Goal: Transaction & Acquisition: Purchase product/service

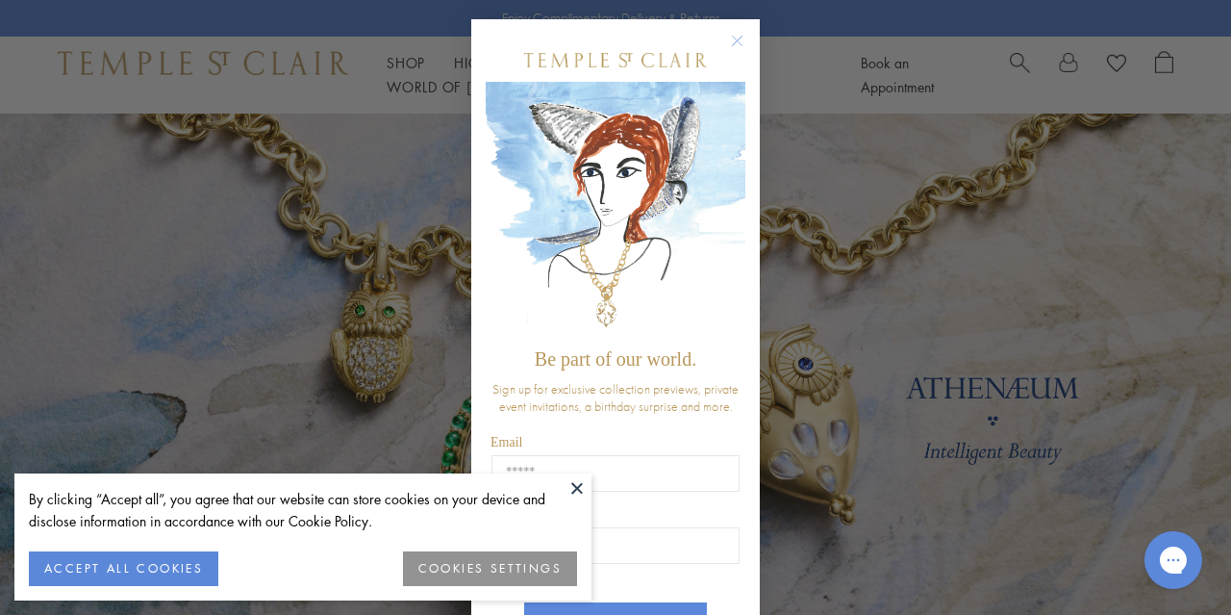
click at [736, 34] on circle "Close dialog" at bounding box center [737, 41] width 23 height 23
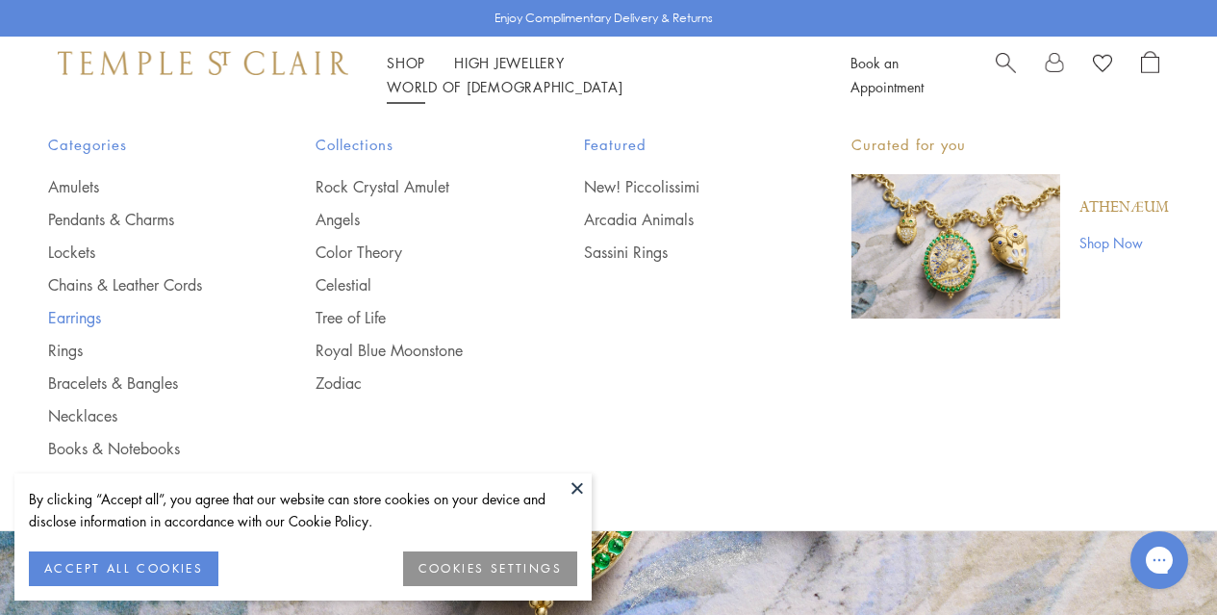
click at [82, 317] on link "Earrings" at bounding box center [143, 317] width 190 height 21
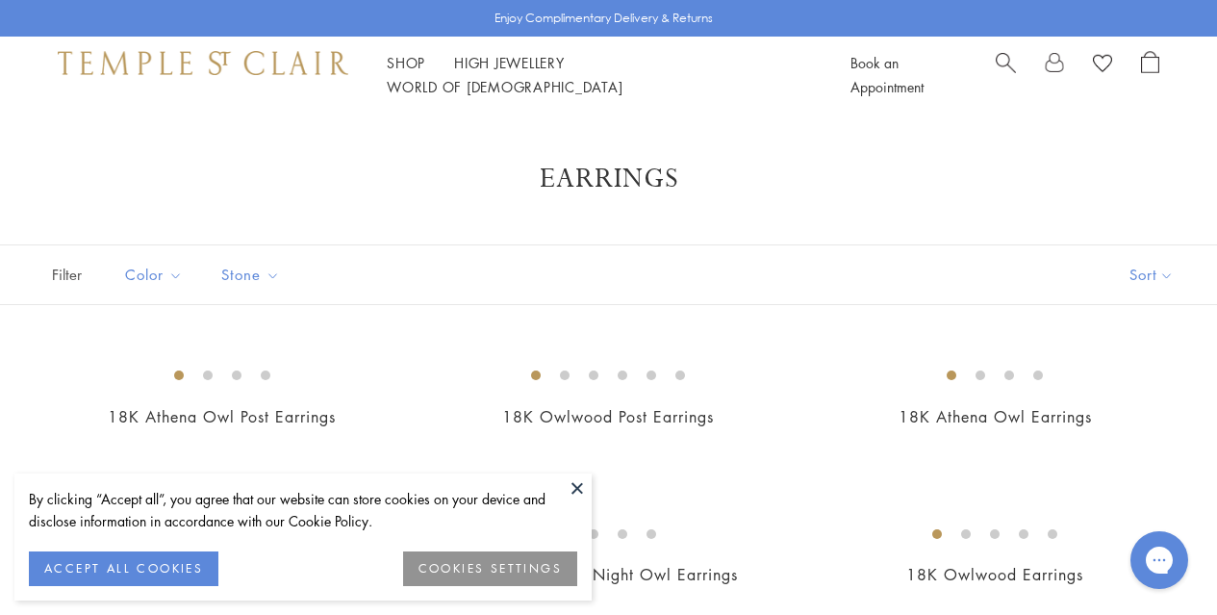
click at [579, 489] on button at bounding box center [577, 487] width 29 height 29
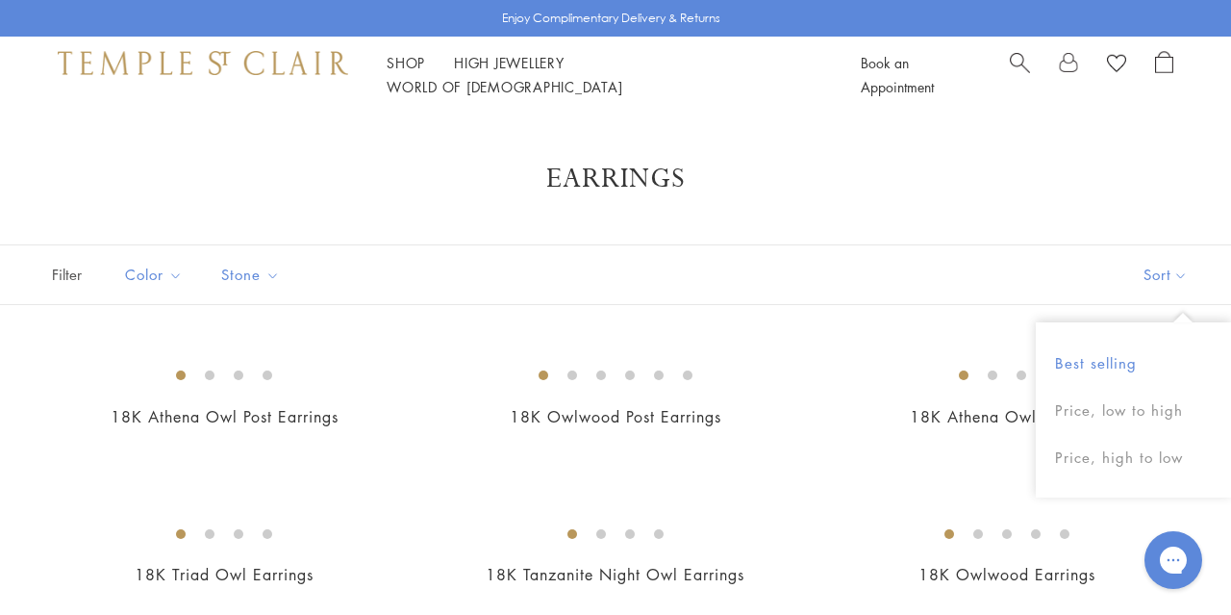
click at [1139, 364] on button "Best selling" at bounding box center [1133, 363] width 195 height 47
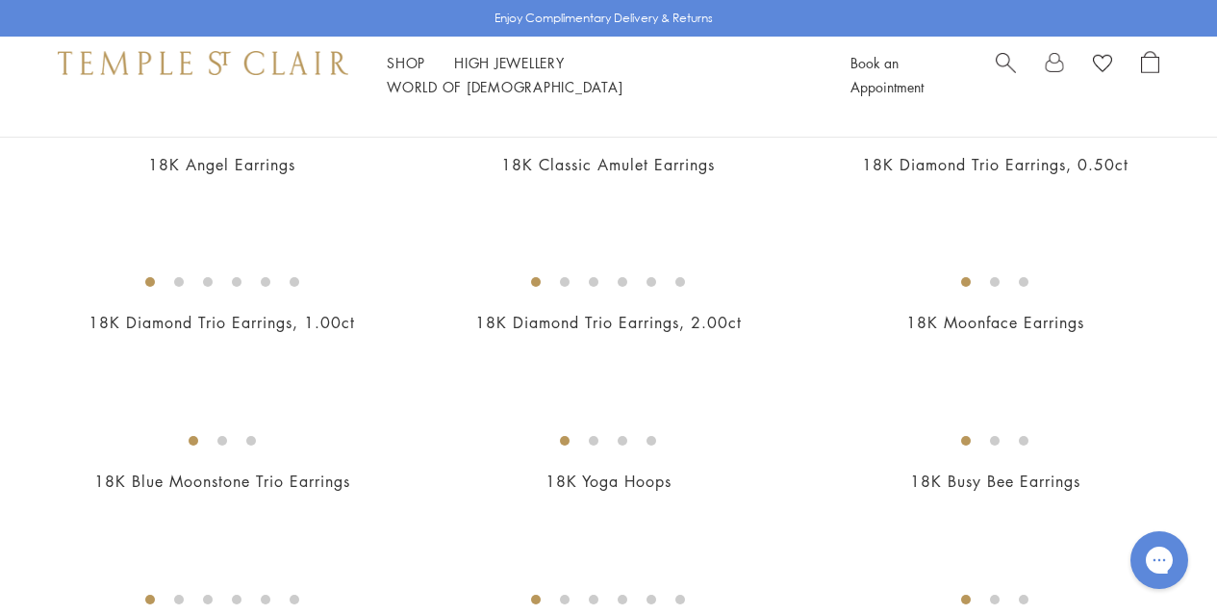
scroll to position [227, 0]
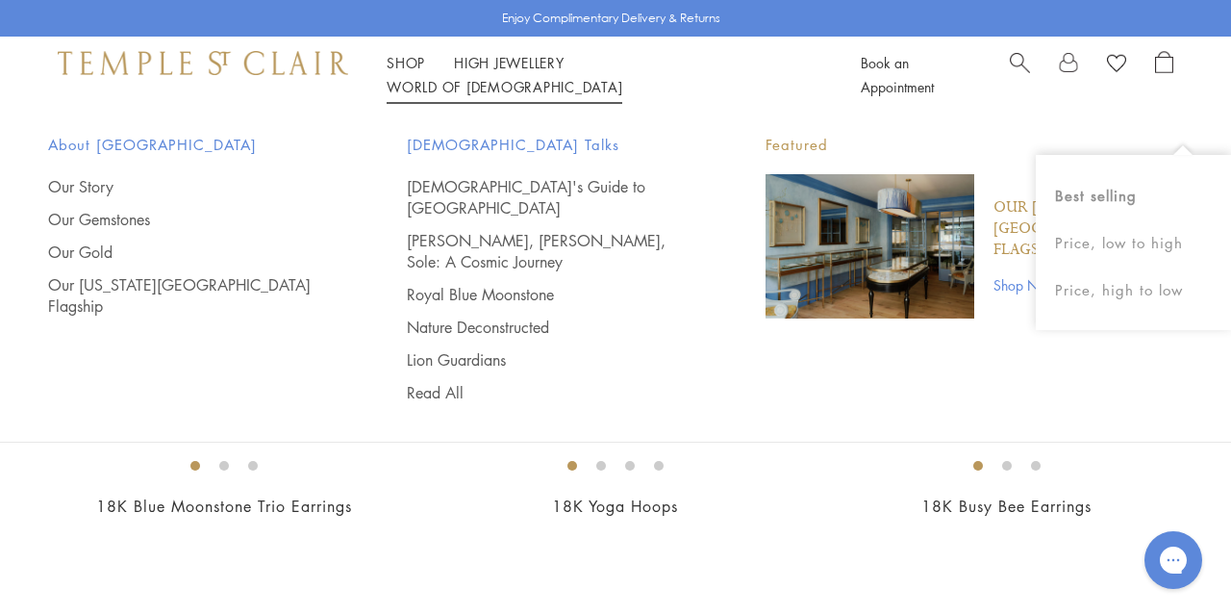
click at [788, 49] on div "Shop Shop Categories Amulets Pendants & Charms Lockets Chains & Leather Cords E…" at bounding box center [615, 75] width 1231 height 77
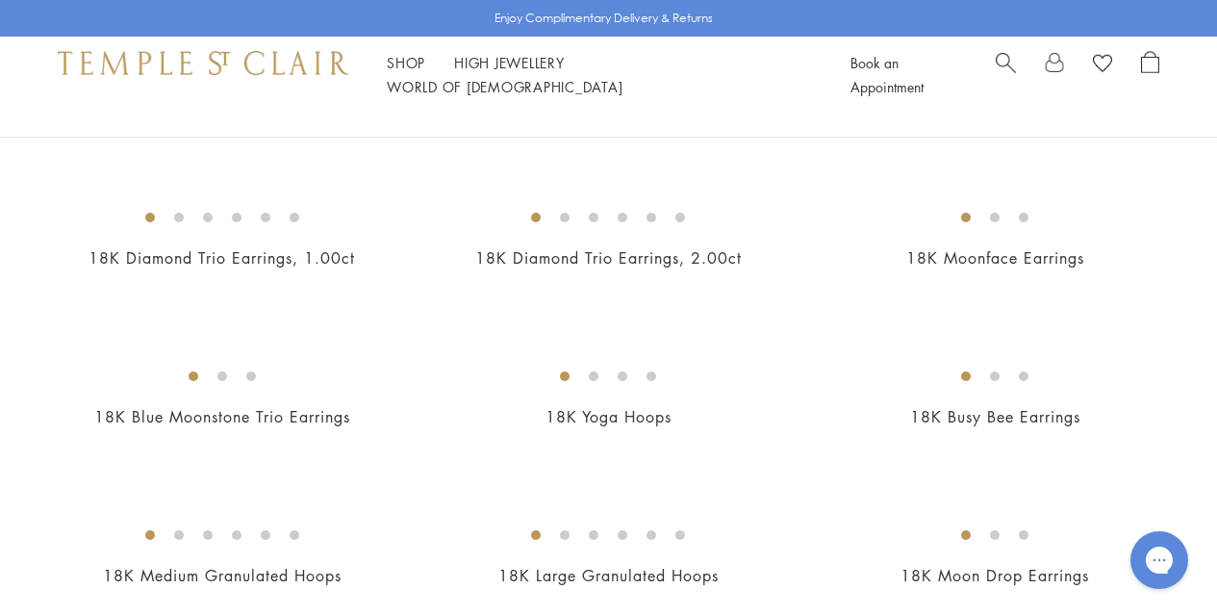
scroll to position [341, 0]
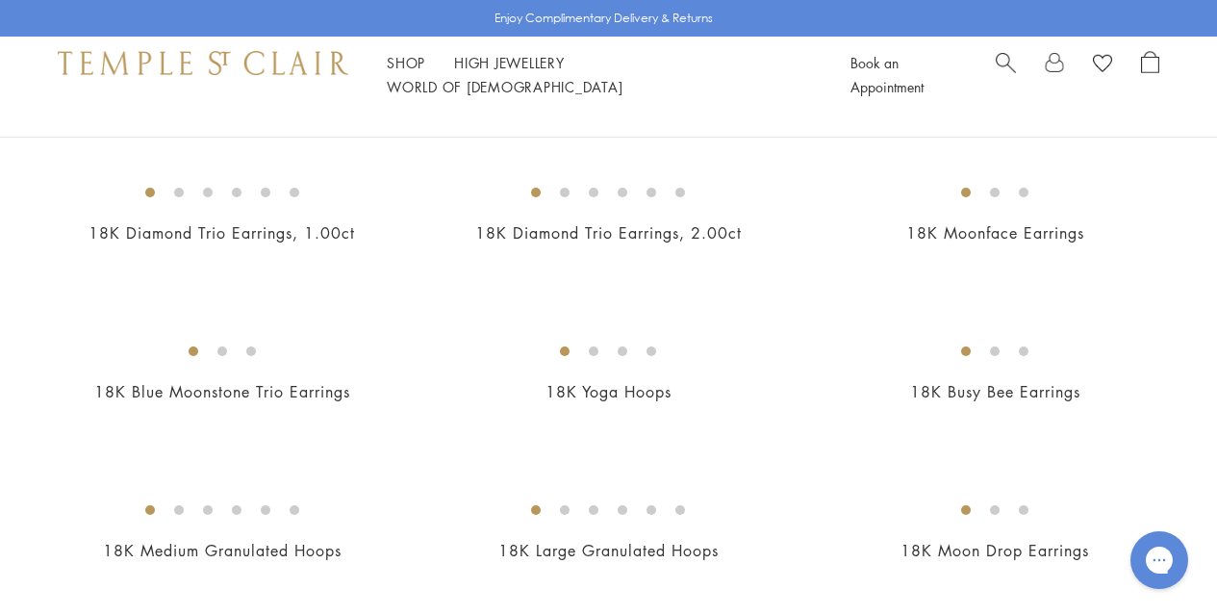
click at [0, 0] on img at bounding box center [0, 0] width 0 height 0
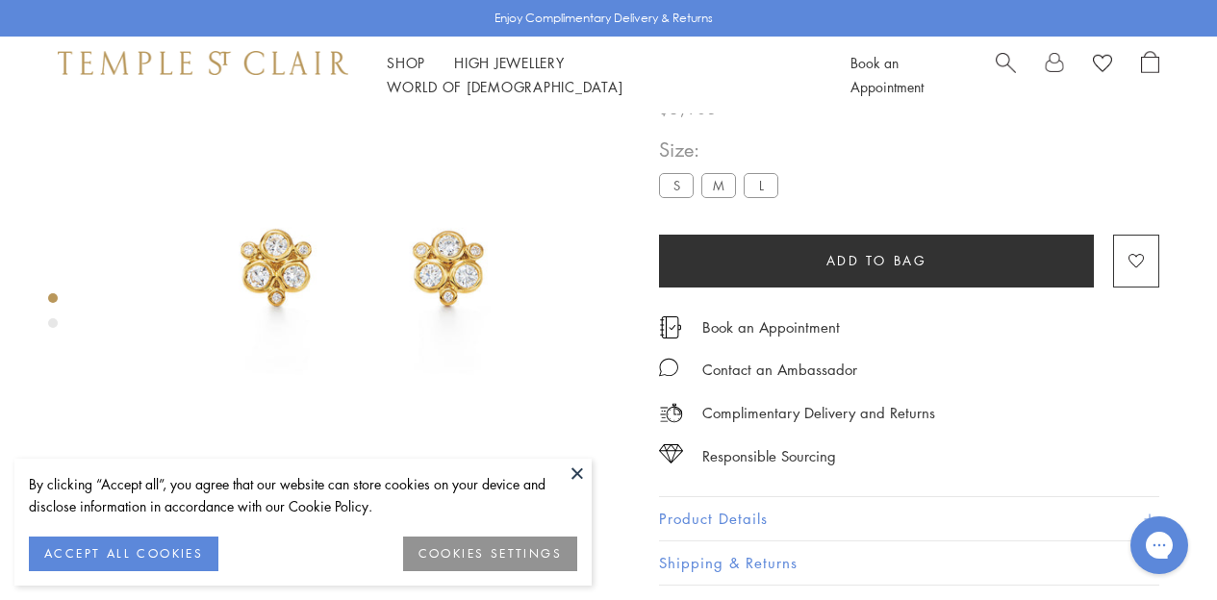
click at [52, 325] on div "Product gallery navigation" at bounding box center [53, 323] width 10 height 10
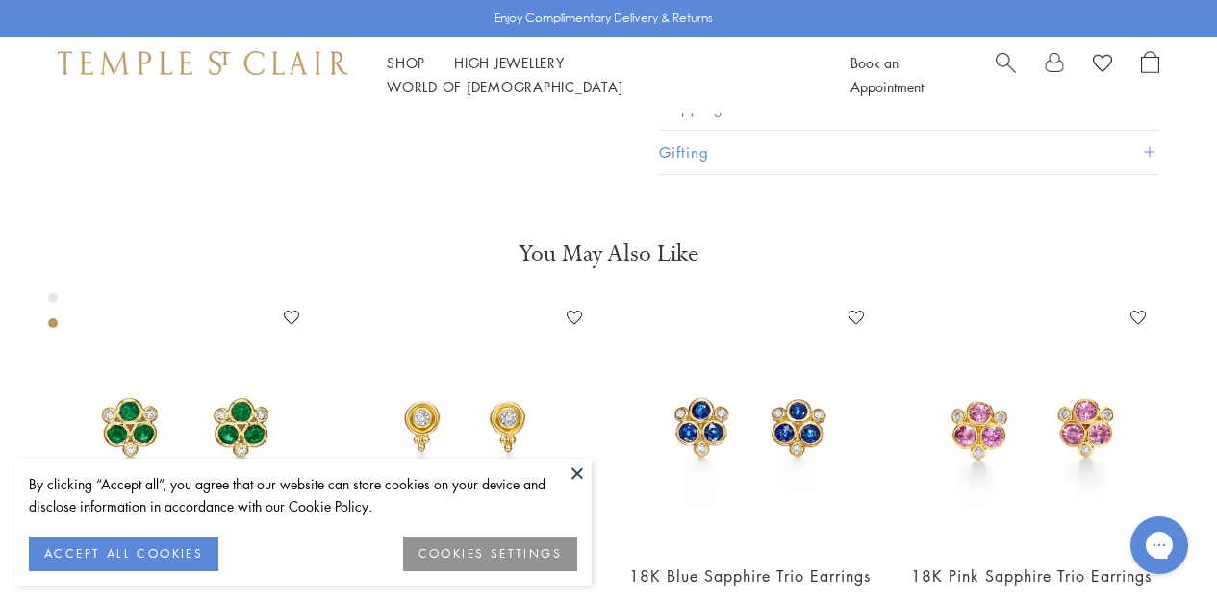
scroll to position [570, 0]
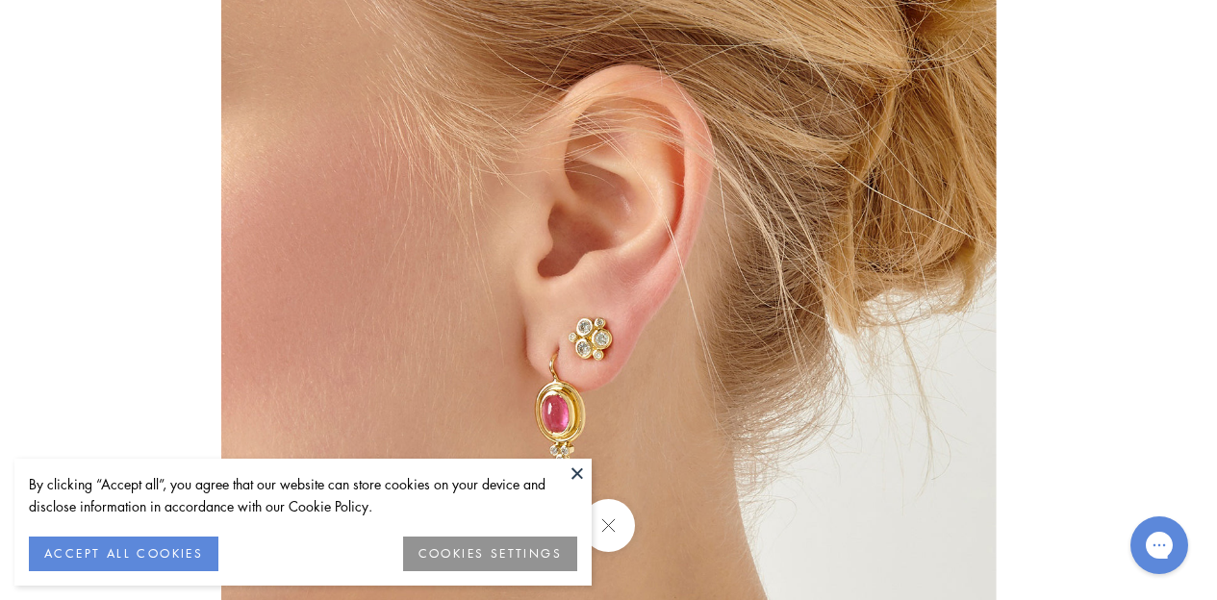
click at [610, 323] on img at bounding box center [608, 299] width 774 height 774
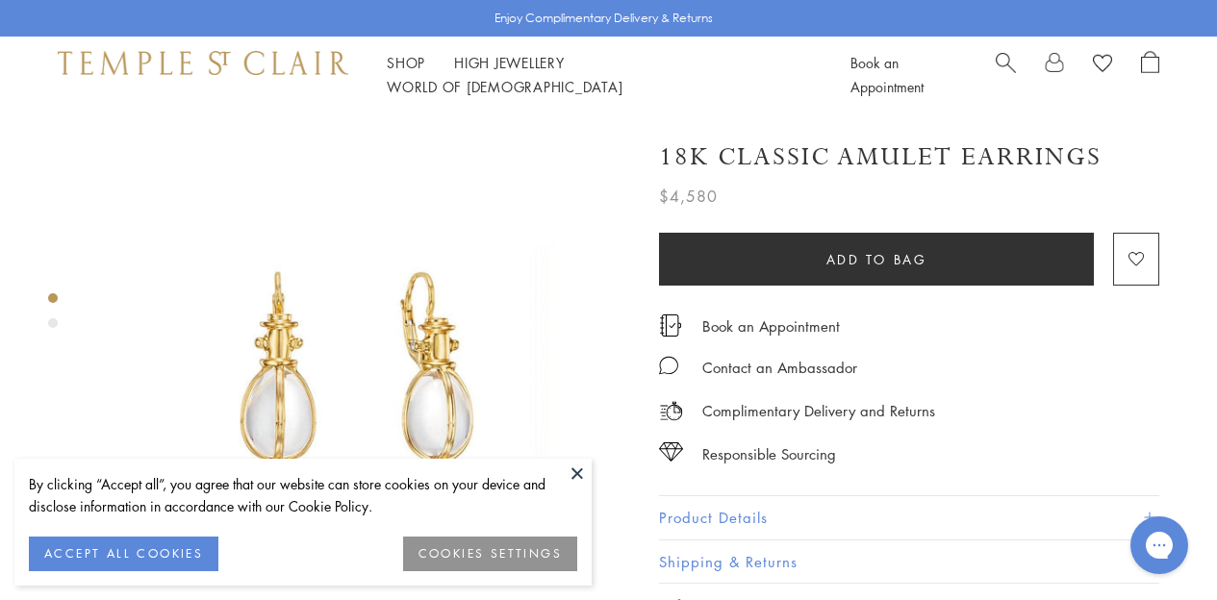
click at [575, 473] on button at bounding box center [577, 473] width 29 height 29
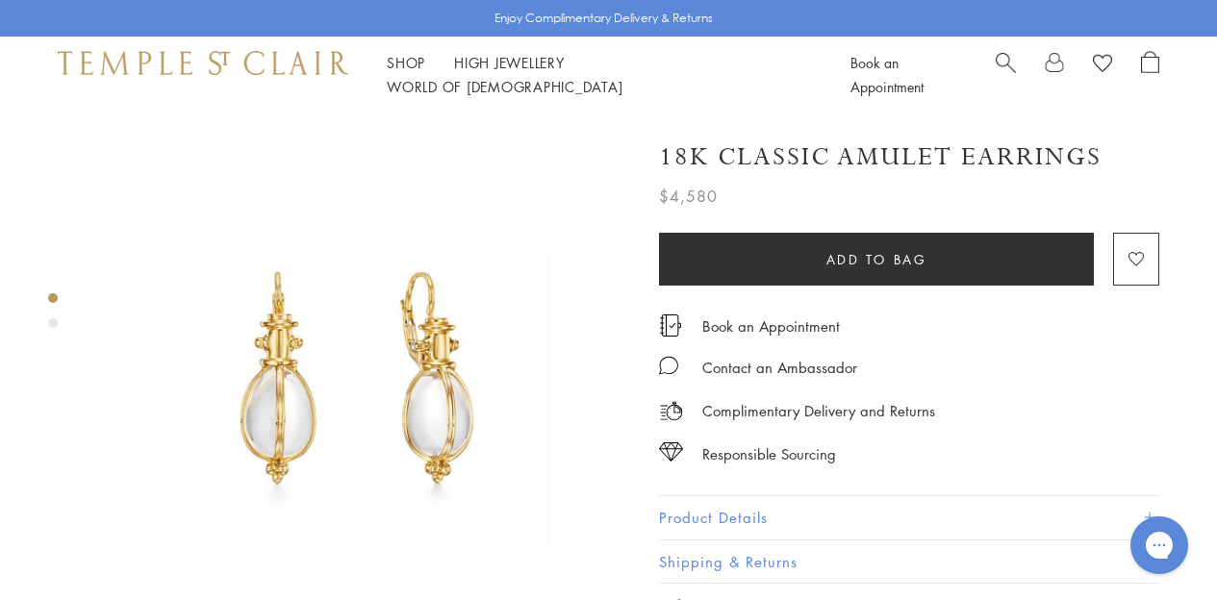
click at [56, 329] on div "Product gallery navigation" at bounding box center [53, 316] width 10 height 55
click at [55, 324] on div "Product gallery navigation" at bounding box center [53, 323] width 10 height 10
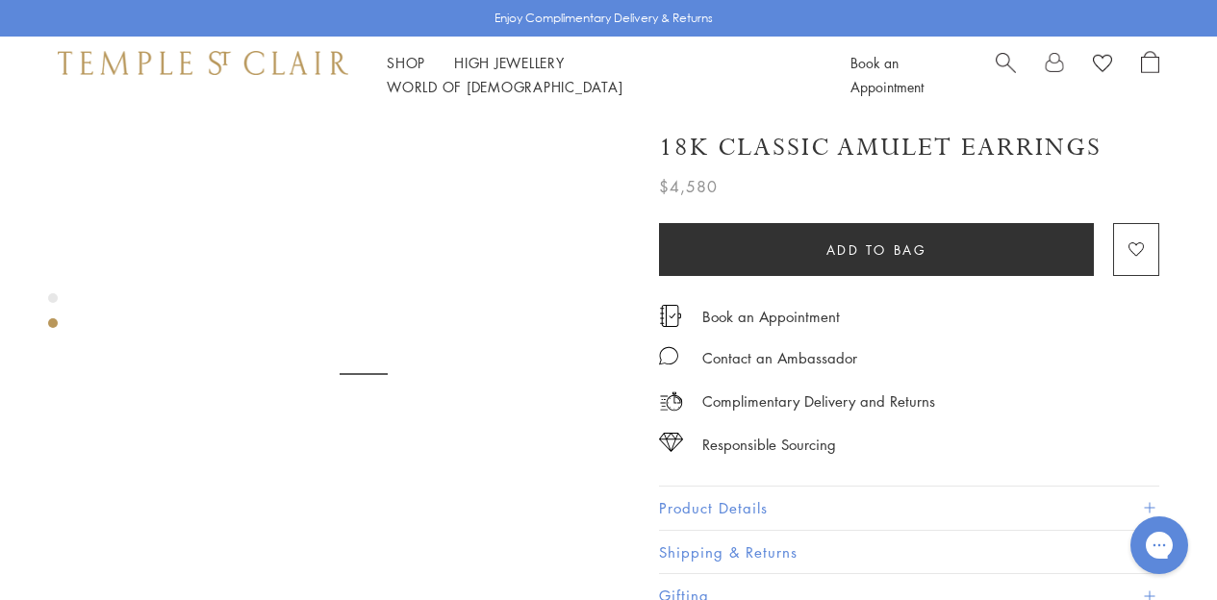
scroll to position [570, 0]
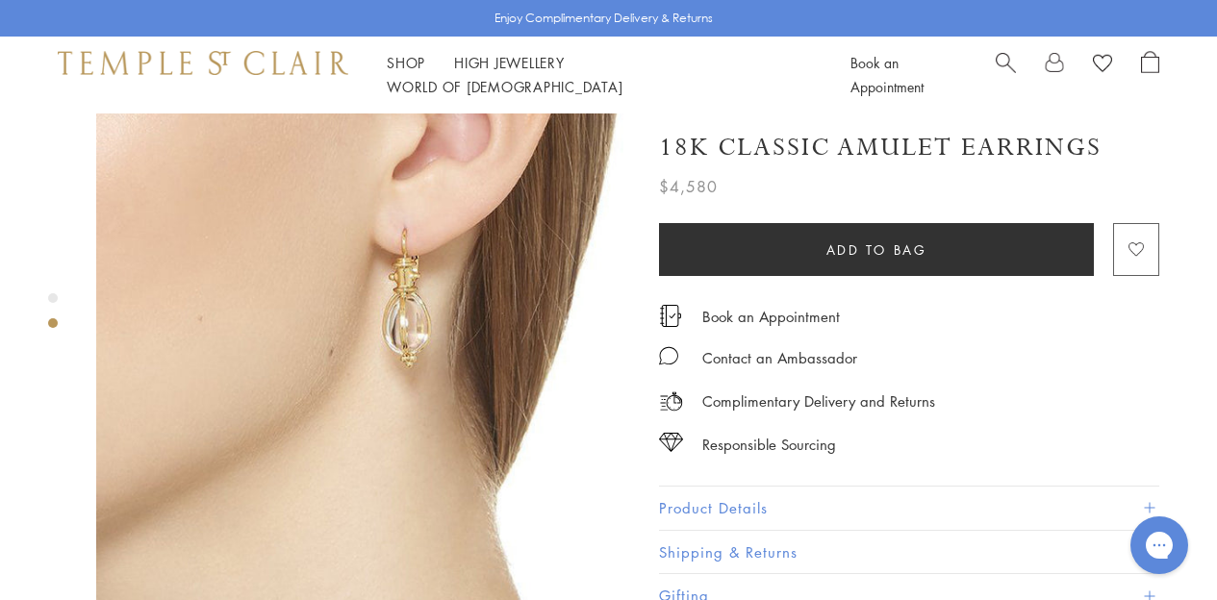
click at [1139, 243] on image "button" at bounding box center [1135, 250] width 15 height 14
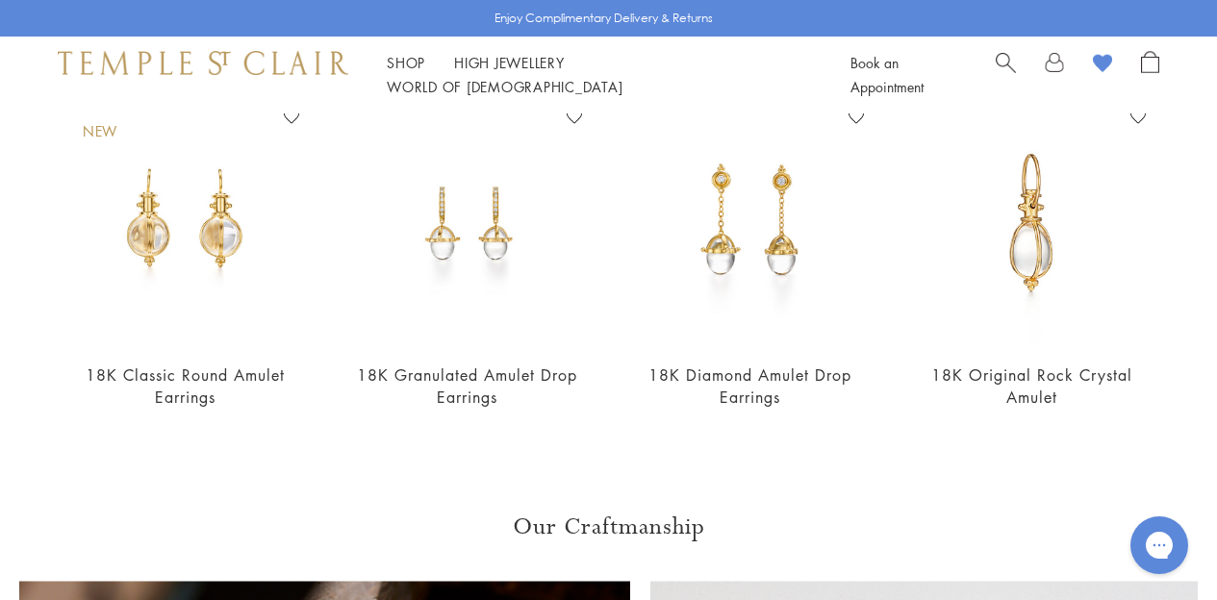
scroll to position [1164, 0]
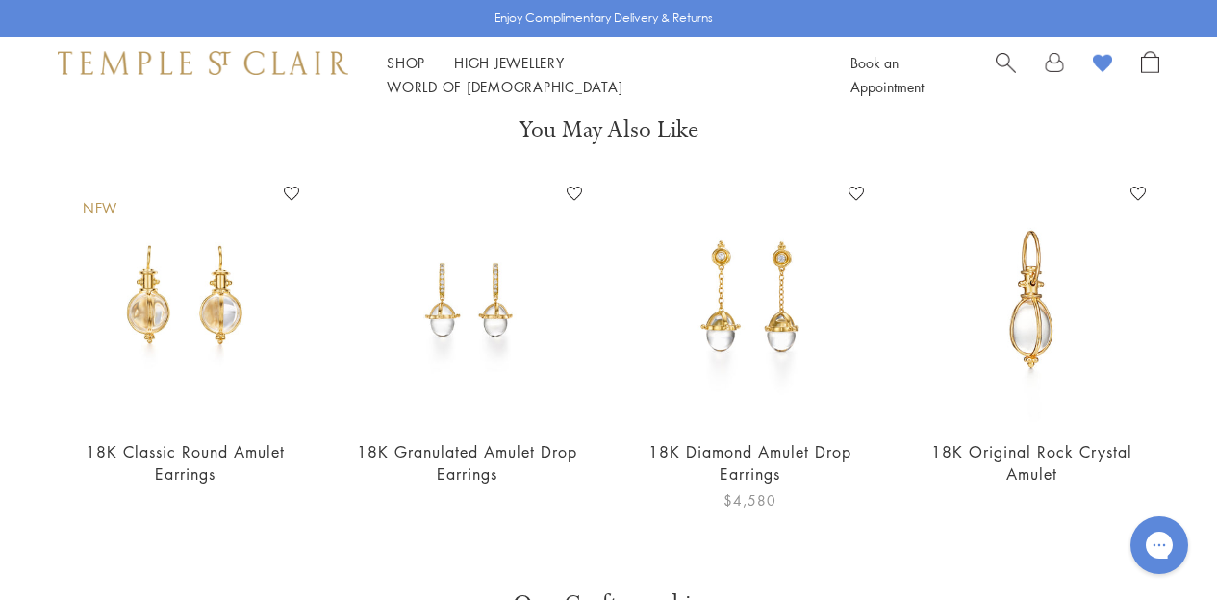
click at [778, 291] on img at bounding box center [749, 300] width 243 height 243
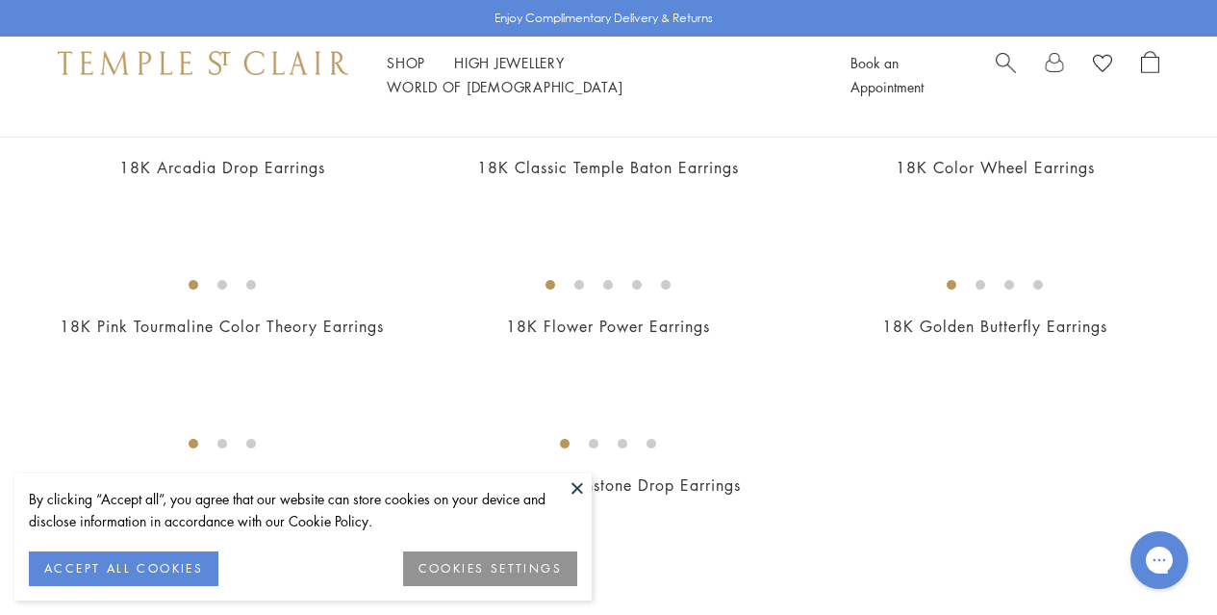
scroll to position [2665, 0]
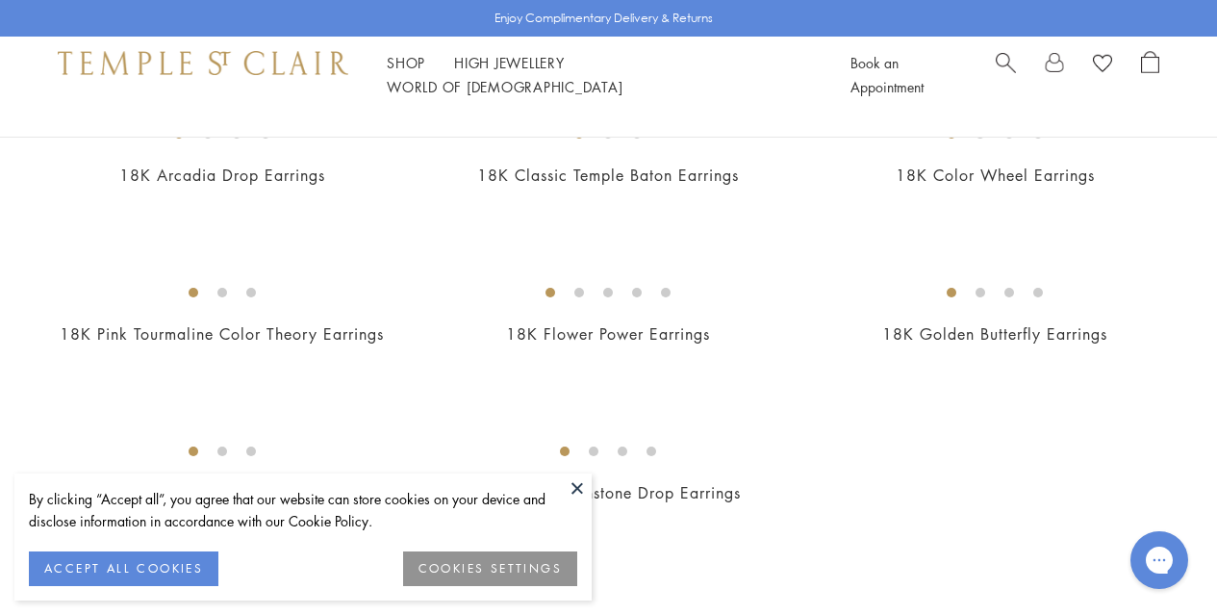
click at [0, 0] on img at bounding box center [0, 0] width 0 height 0
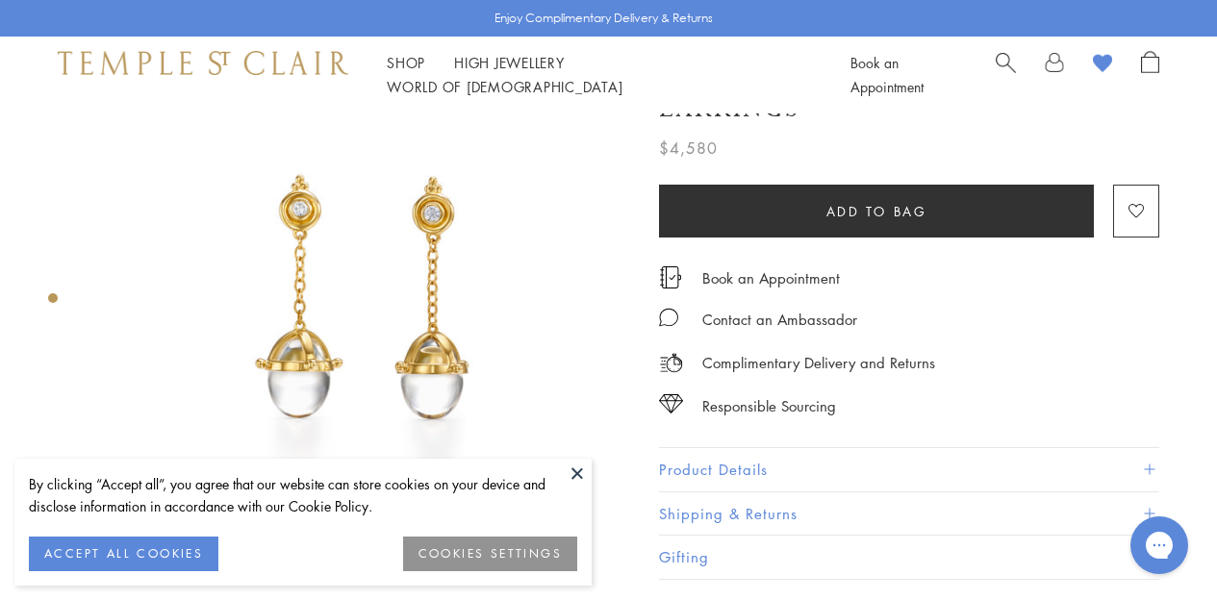
scroll to position [67, 0]
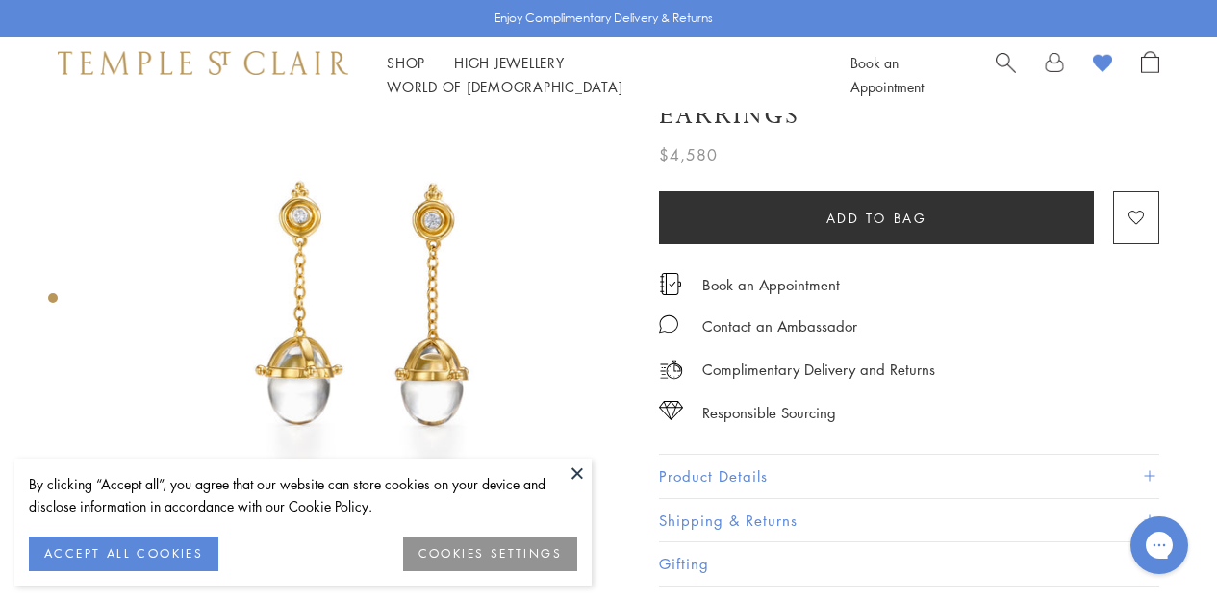
click at [578, 475] on button at bounding box center [577, 473] width 29 height 29
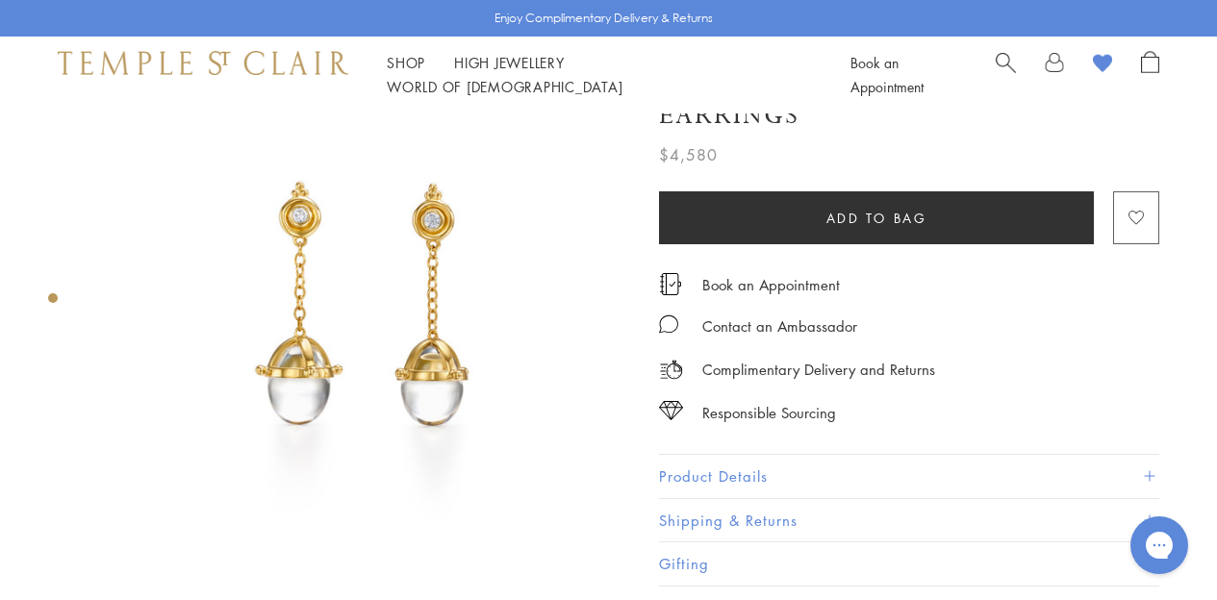
click at [1134, 215] on image "button" at bounding box center [1135, 219] width 15 height 14
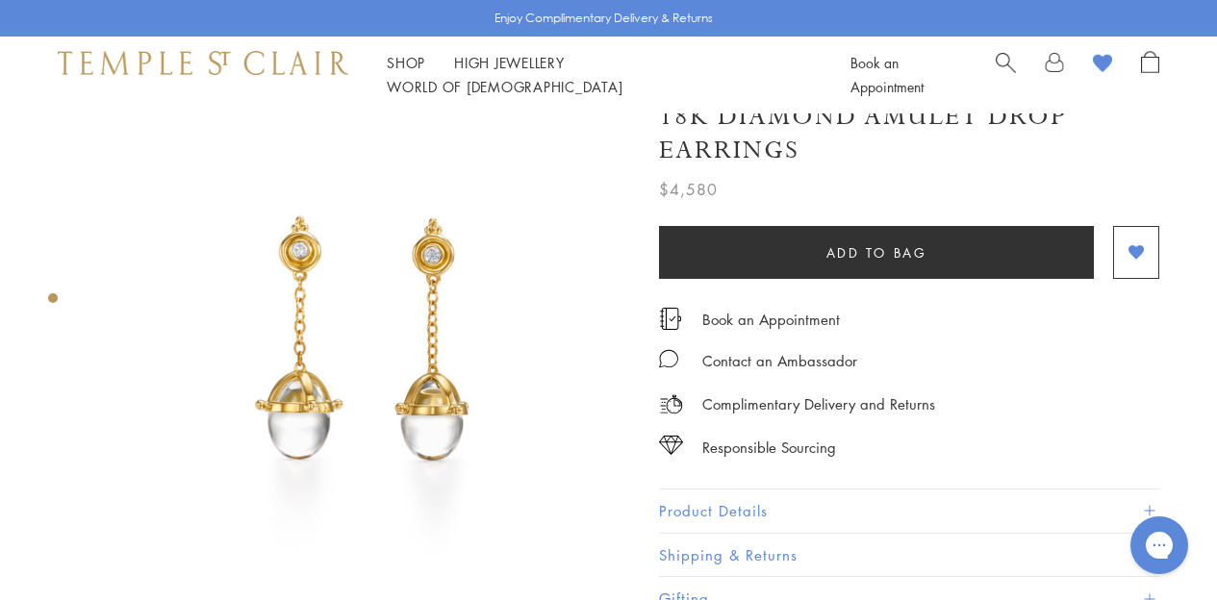
scroll to position [19, 0]
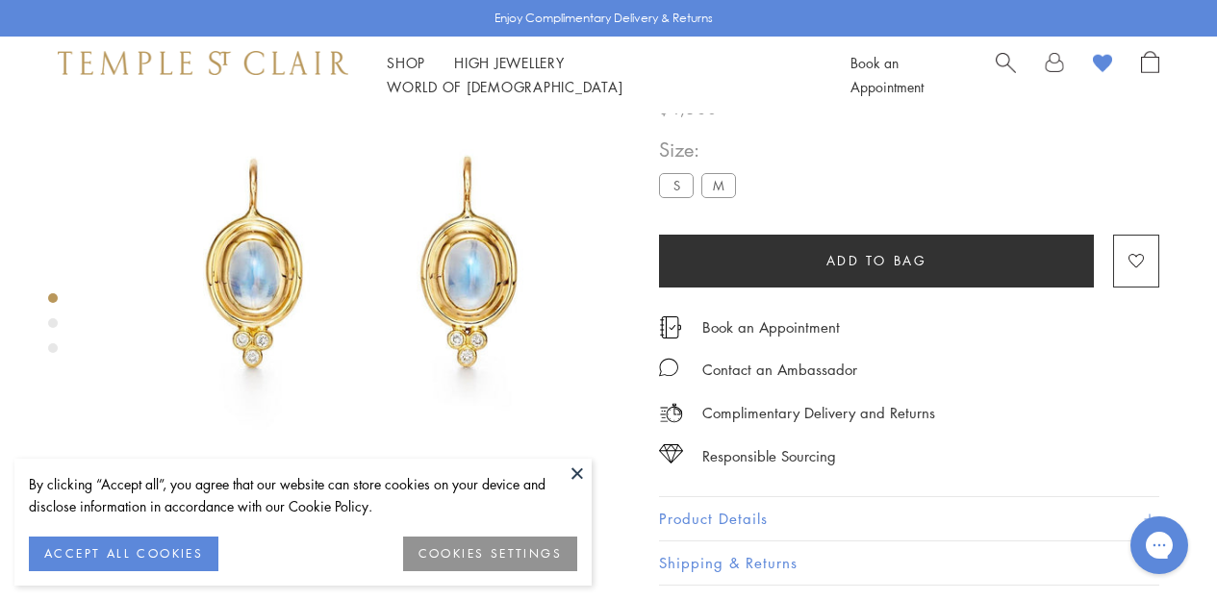
click at [51, 326] on div "Product gallery navigation" at bounding box center [53, 323] width 10 height 10
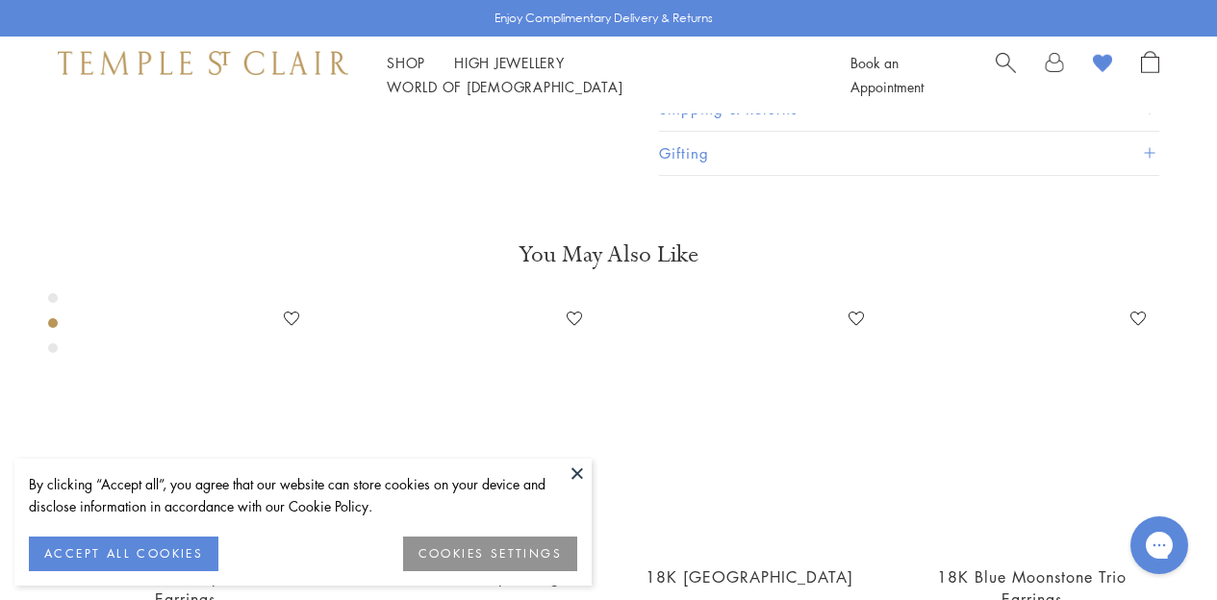
scroll to position [570, 0]
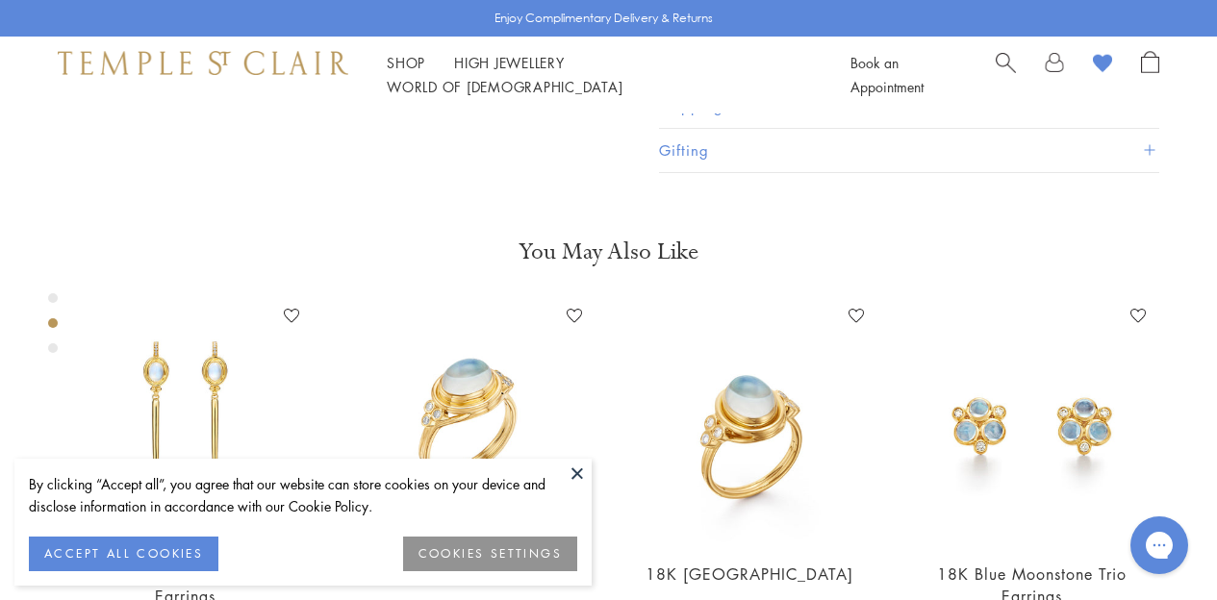
click at [52, 349] on div "Product gallery navigation" at bounding box center [53, 348] width 10 height 10
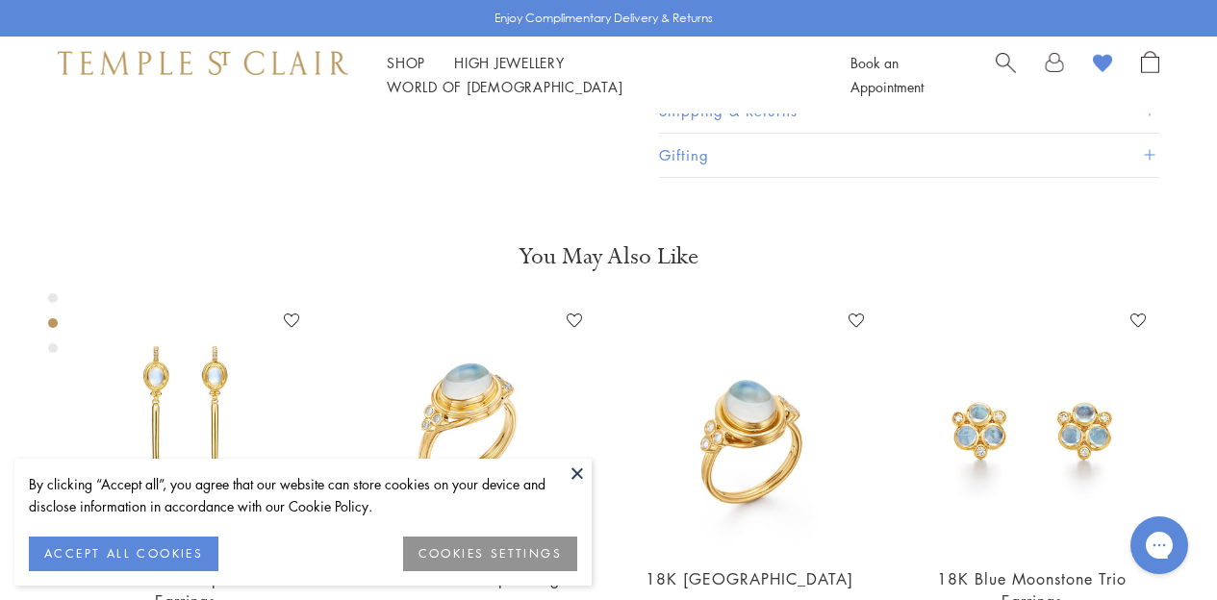
scroll to position [563, 0]
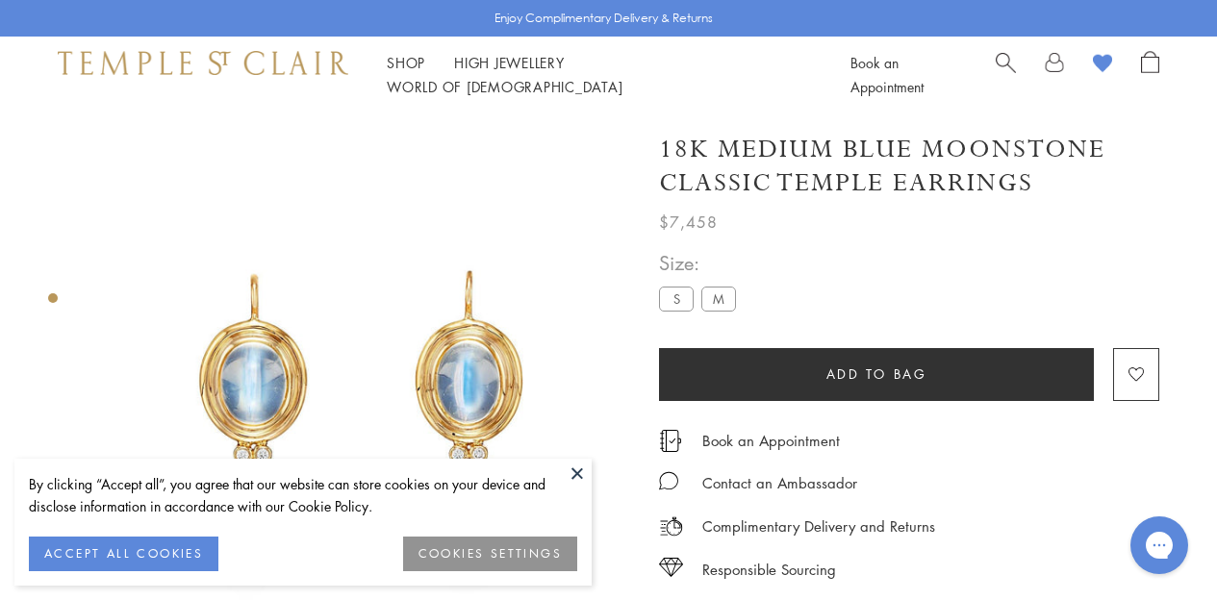
click at [674, 299] on label "S" at bounding box center [676, 299] width 35 height 24
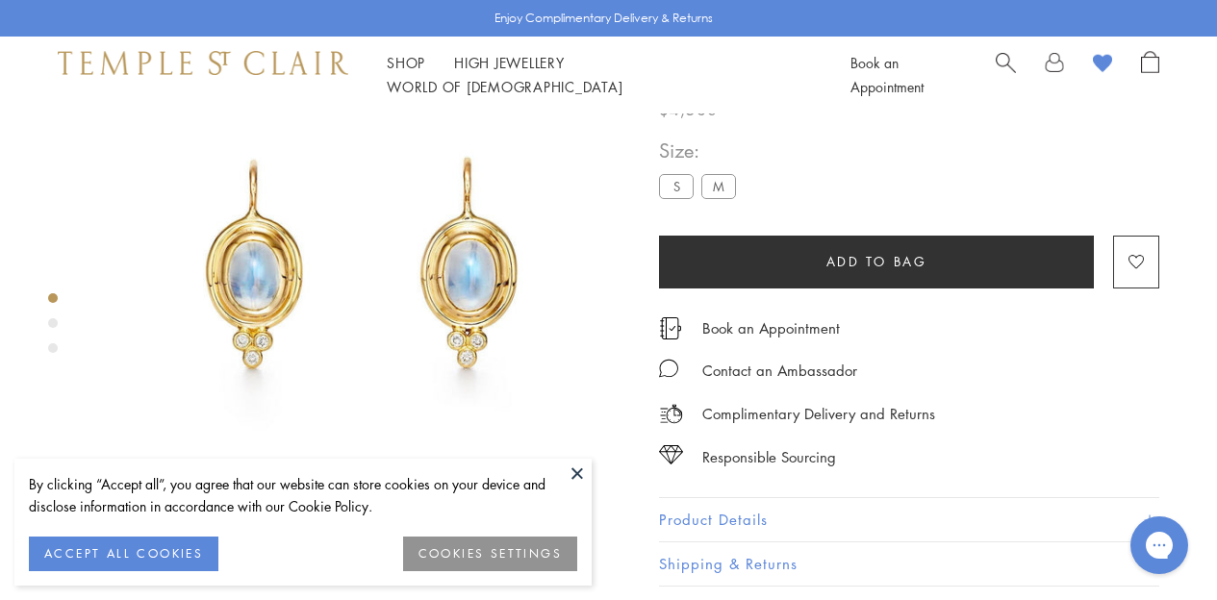
scroll to position [113, 0]
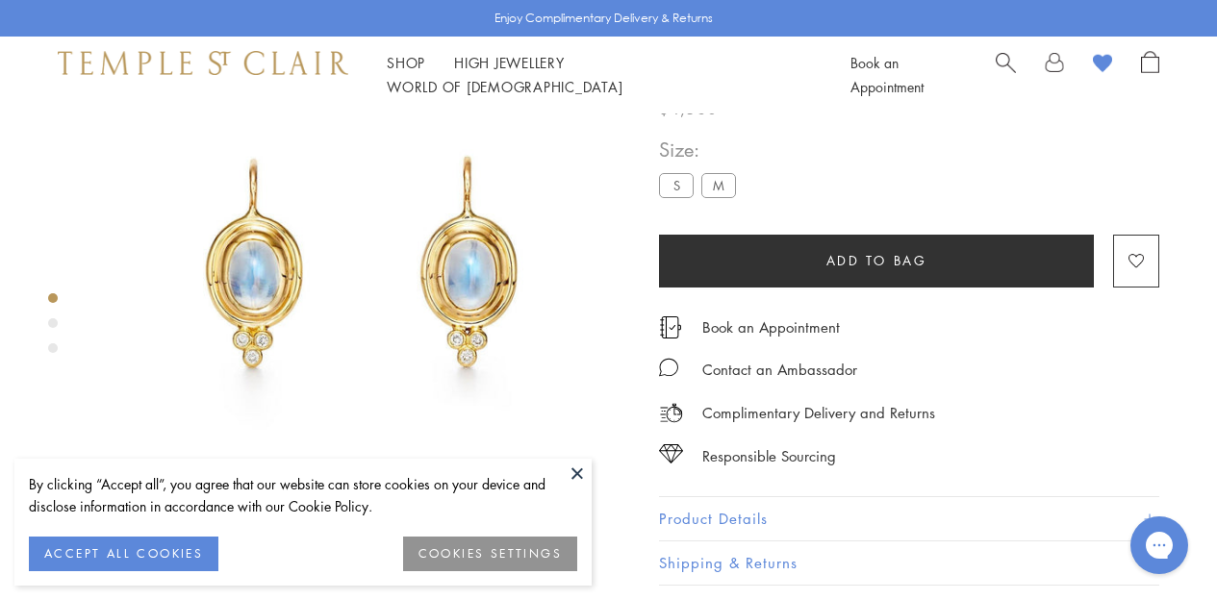
click at [54, 329] on div "Product gallery navigation" at bounding box center [53, 329] width 10 height 80
click at [52, 320] on div "Product gallery navigation" at bounding box center [53, 323] width 10 height 10
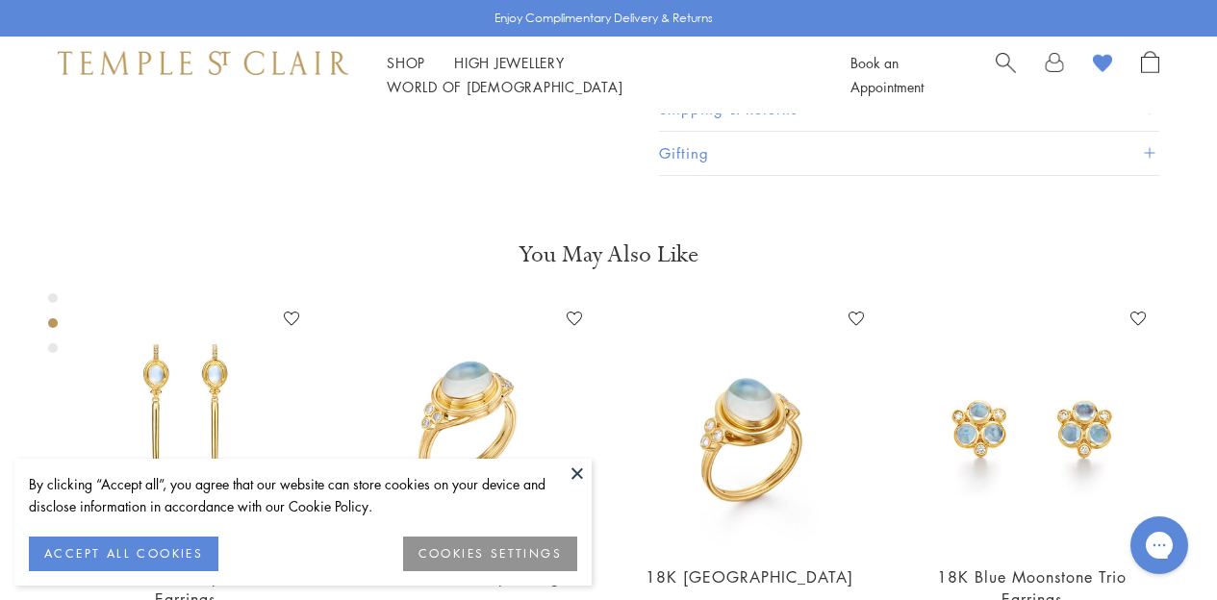
scroll to position [570, 0]
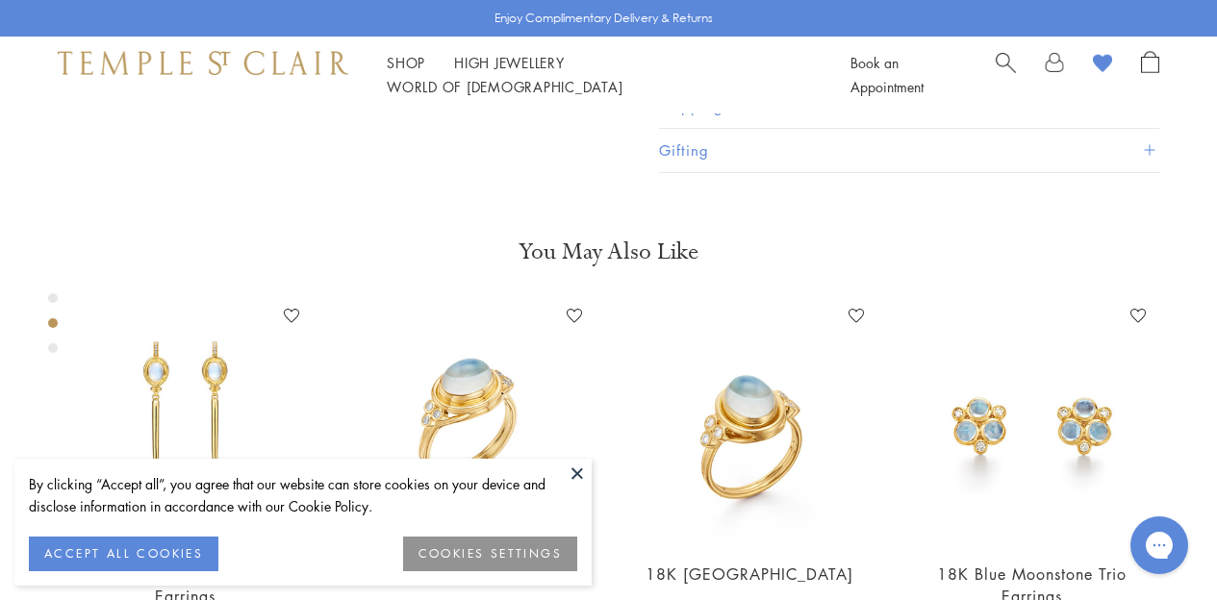
click at [53, 350] on div "Product gallery navigation" at bounding box center [53, 348] width 10 height 10
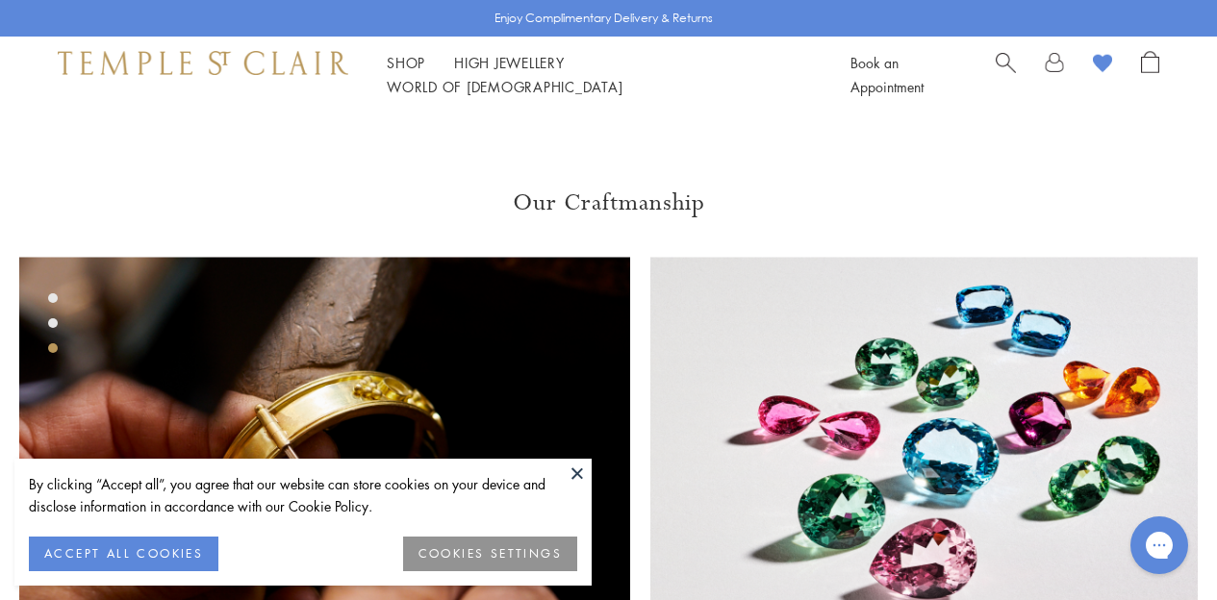
scroll to position [1104, 0]
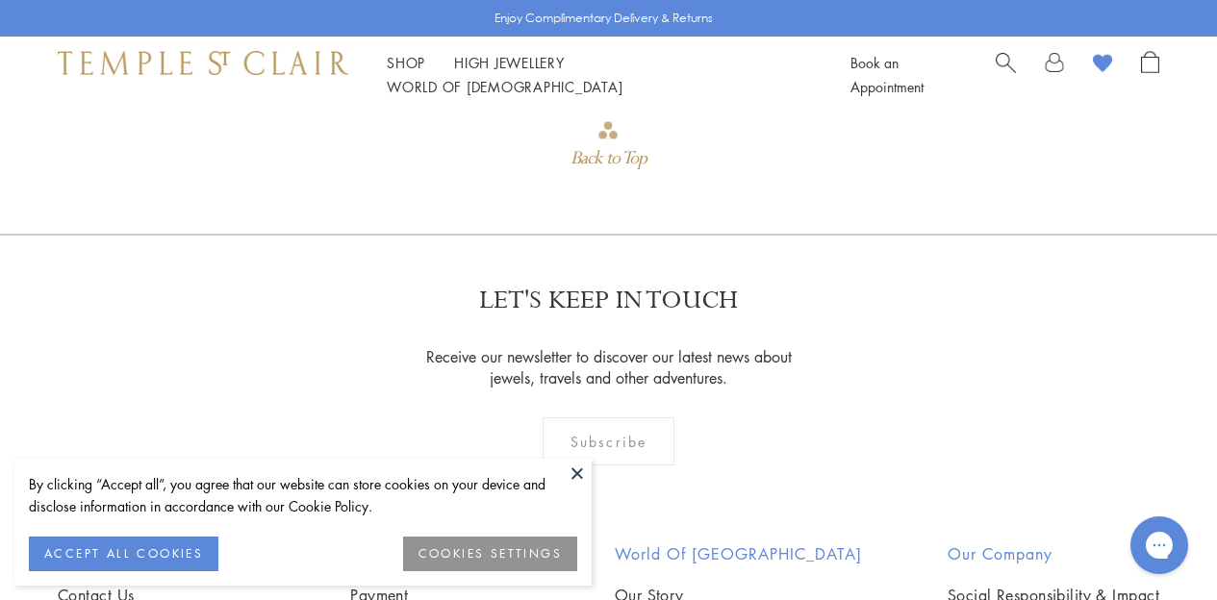
scroll to position [1710, 0]
